Goal: Navigation & Orientation: Go to known website

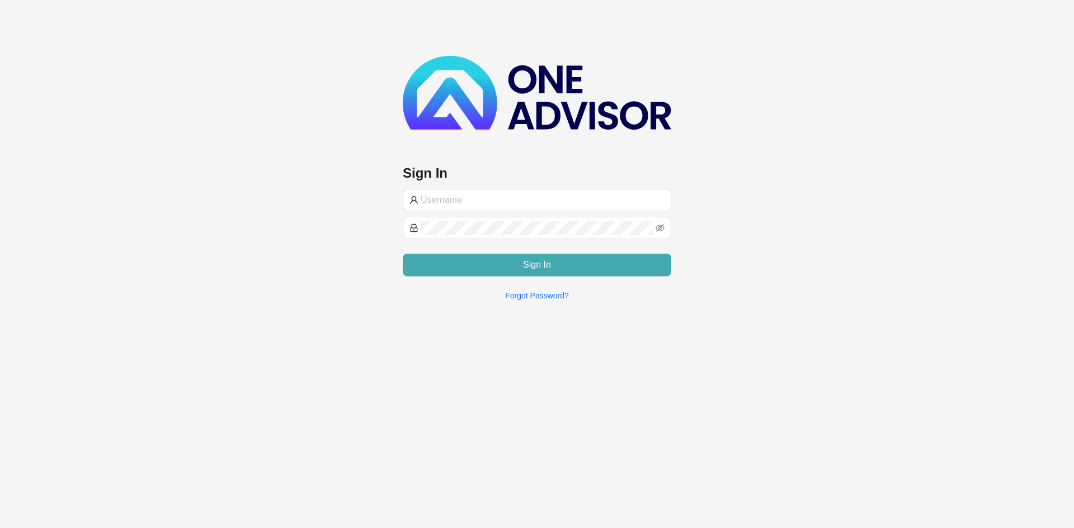
type input "[PERSON_NAME][EMAIL_ADDRESS][DOMAIN_NAME]"
click at [542, 267] on span "Sign In" at bounding box center [537, 264] width 28 height 13
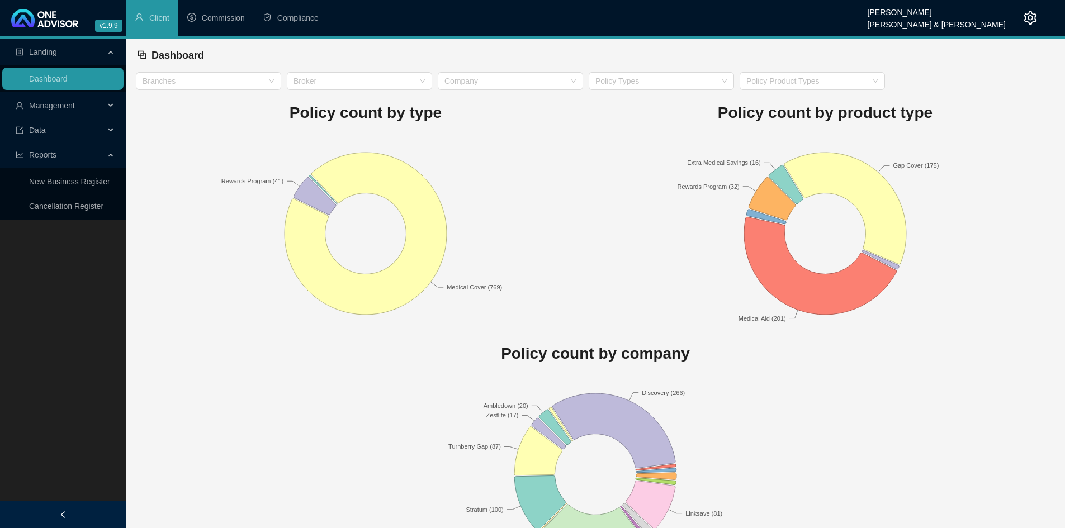
click at [1027, 18] on icon "setting" at bounding box center [1030, 17] width 13 height 13
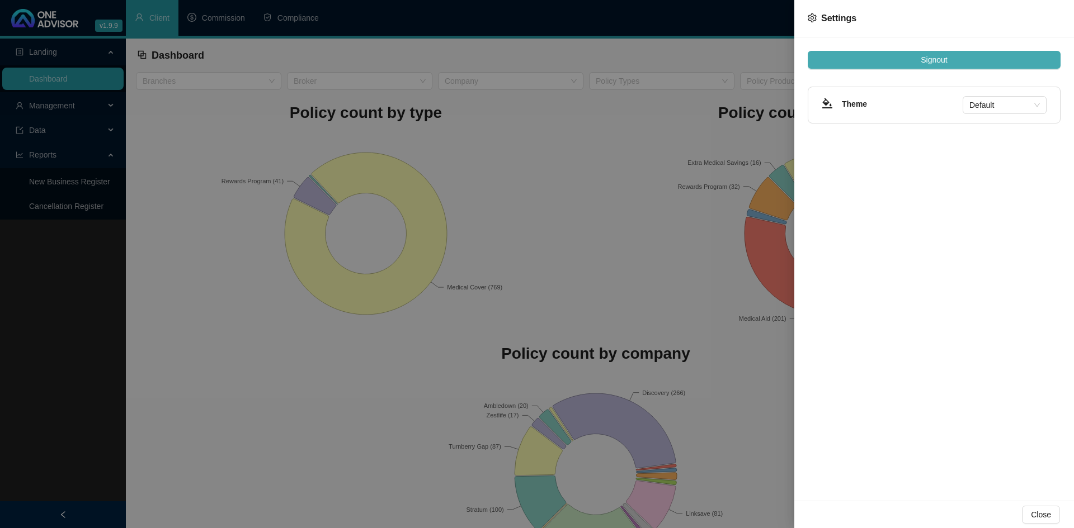
click at [901, 62] on button "Signout" at bounding box center [933, 60] width 253 height 18
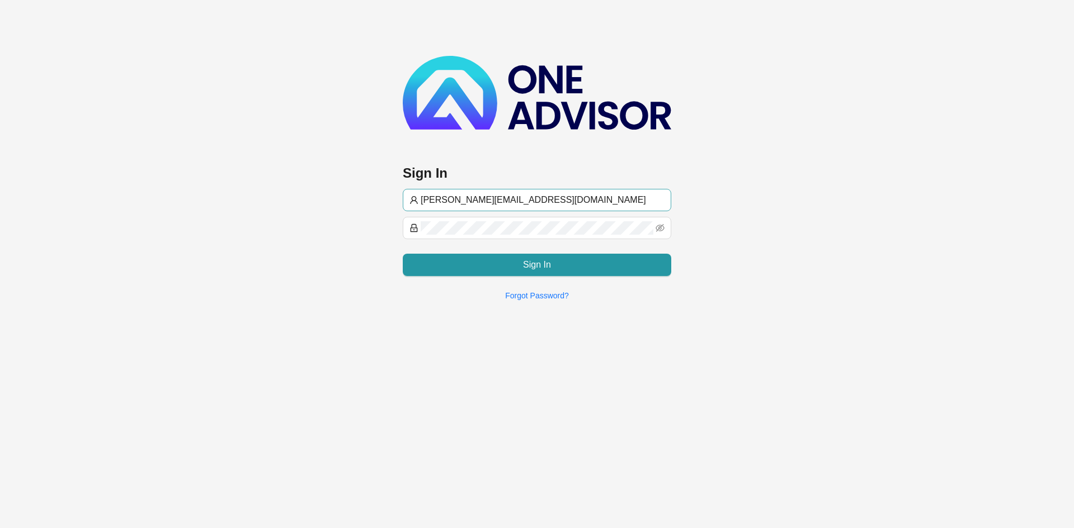
click at [443, 200] on input "[PERSON_NAME][EMAIL_ADDRESS][DOMAIN_NAME]" at bounding box center [542, 199] width 244 height 13
type input "[EMAIL_ADDRESS][DOMAIN_NAME]"
